Goal: Task Accomplishment & Management: Manage account settings

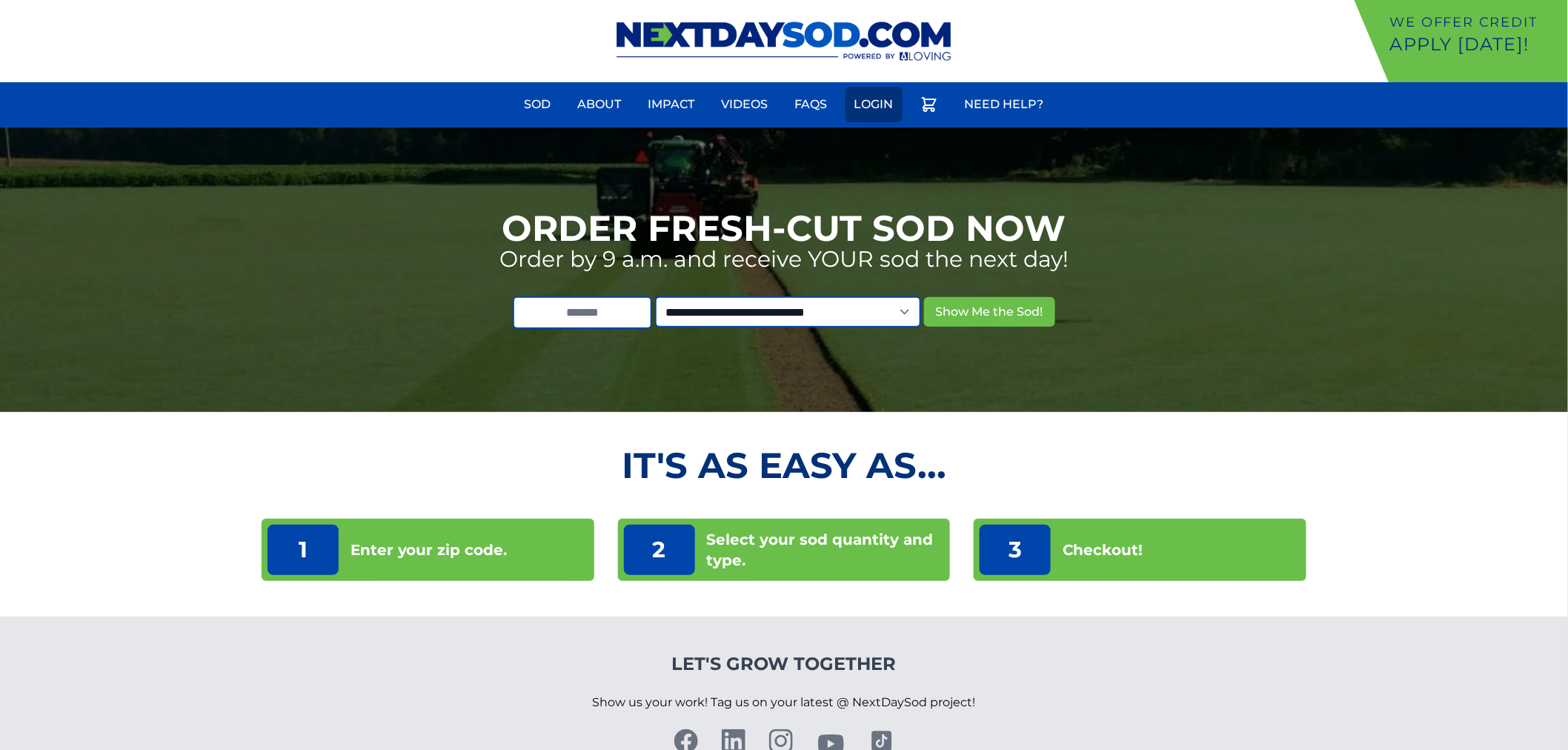
click at [882, 108] on link "Login" at bounding box center [874, 104] width 57 height 36
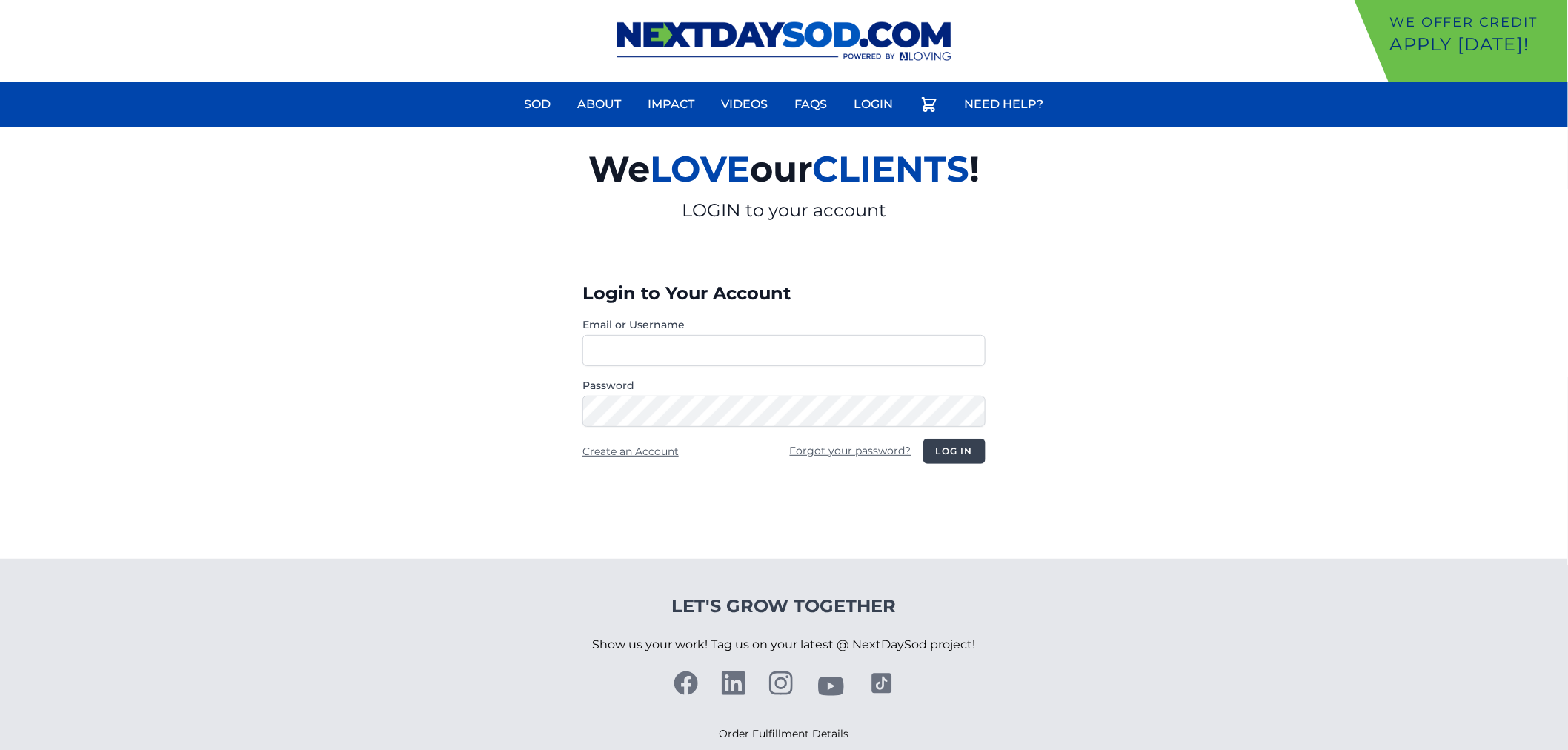
type input "**********"
click at [941, 454] on button "Log in" at bounding box center [955, 451] width 63 height 25
